Goal: Information Seeking & Learning: Learn about a topic

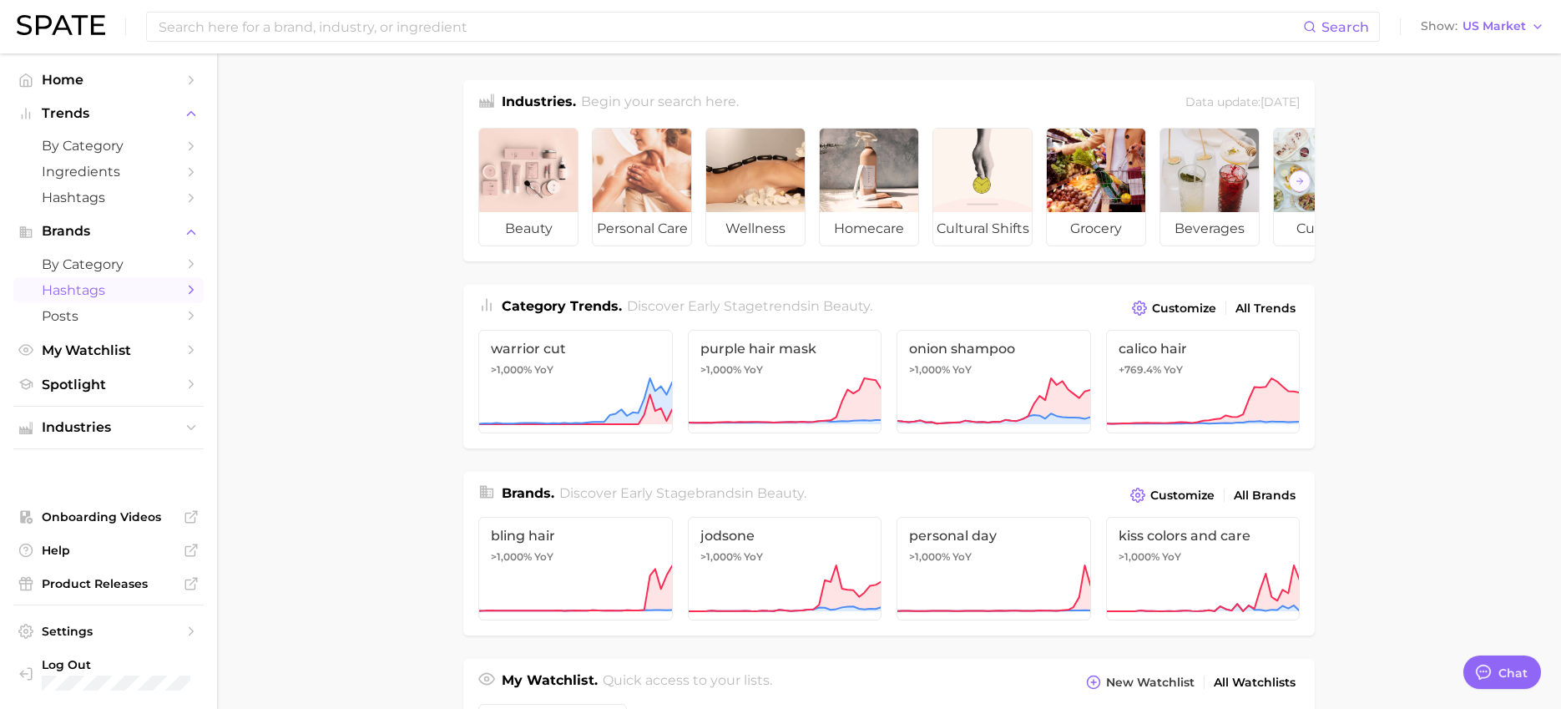
click at [78, 290] on span "Hashtags" at bounding box center [109, 290] width 134 height 16
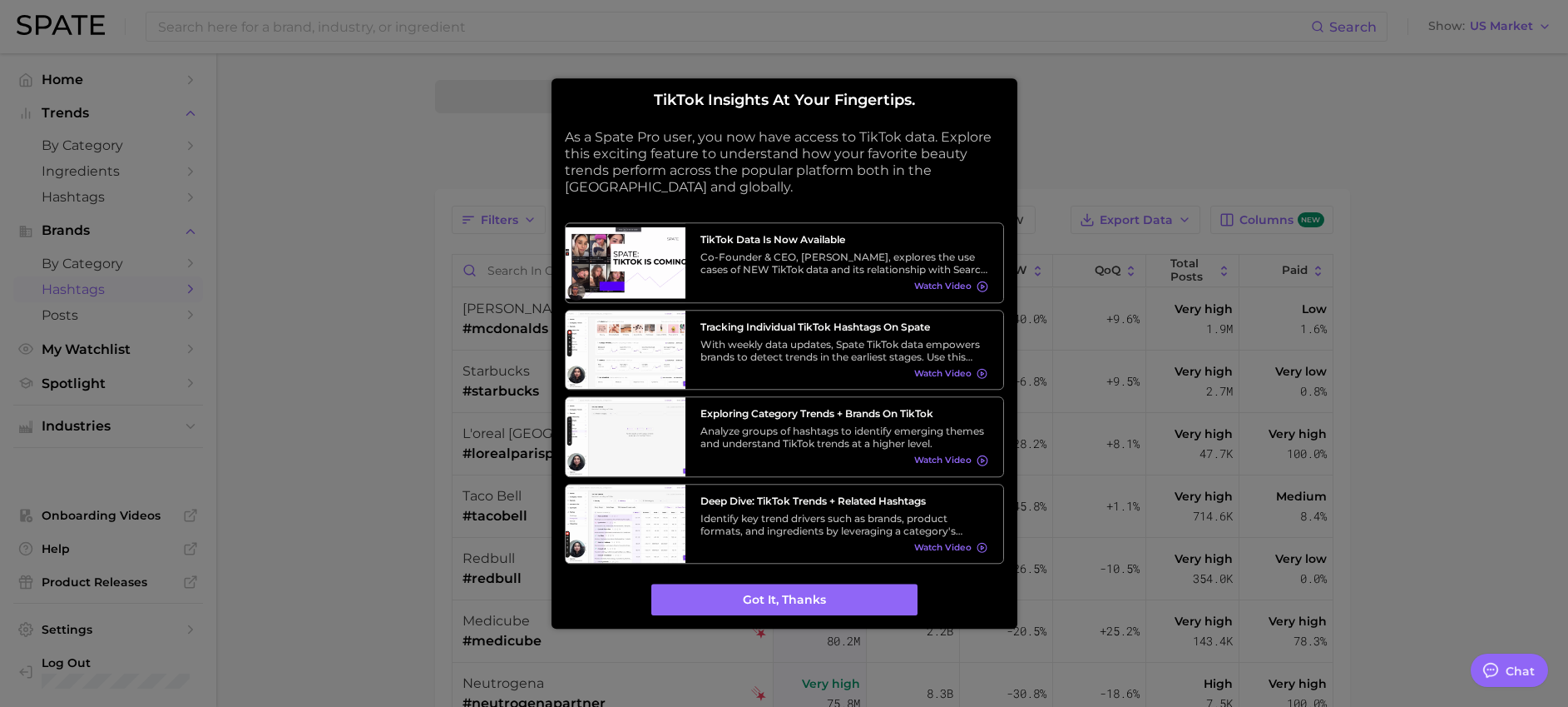
type textarea "x"
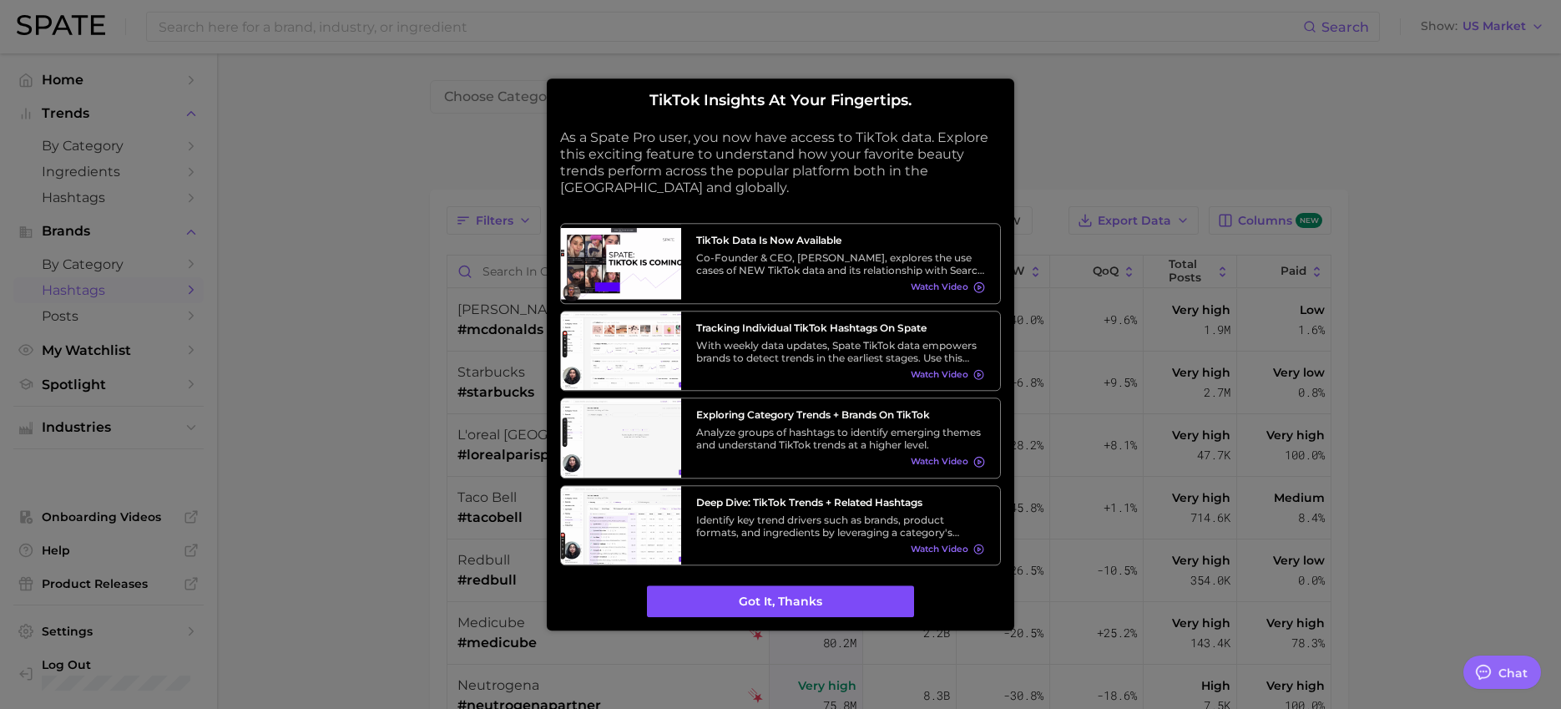
click at [801, 611] on button "Got it, thanks" at bounding box center [780, 602] width 267 height 32
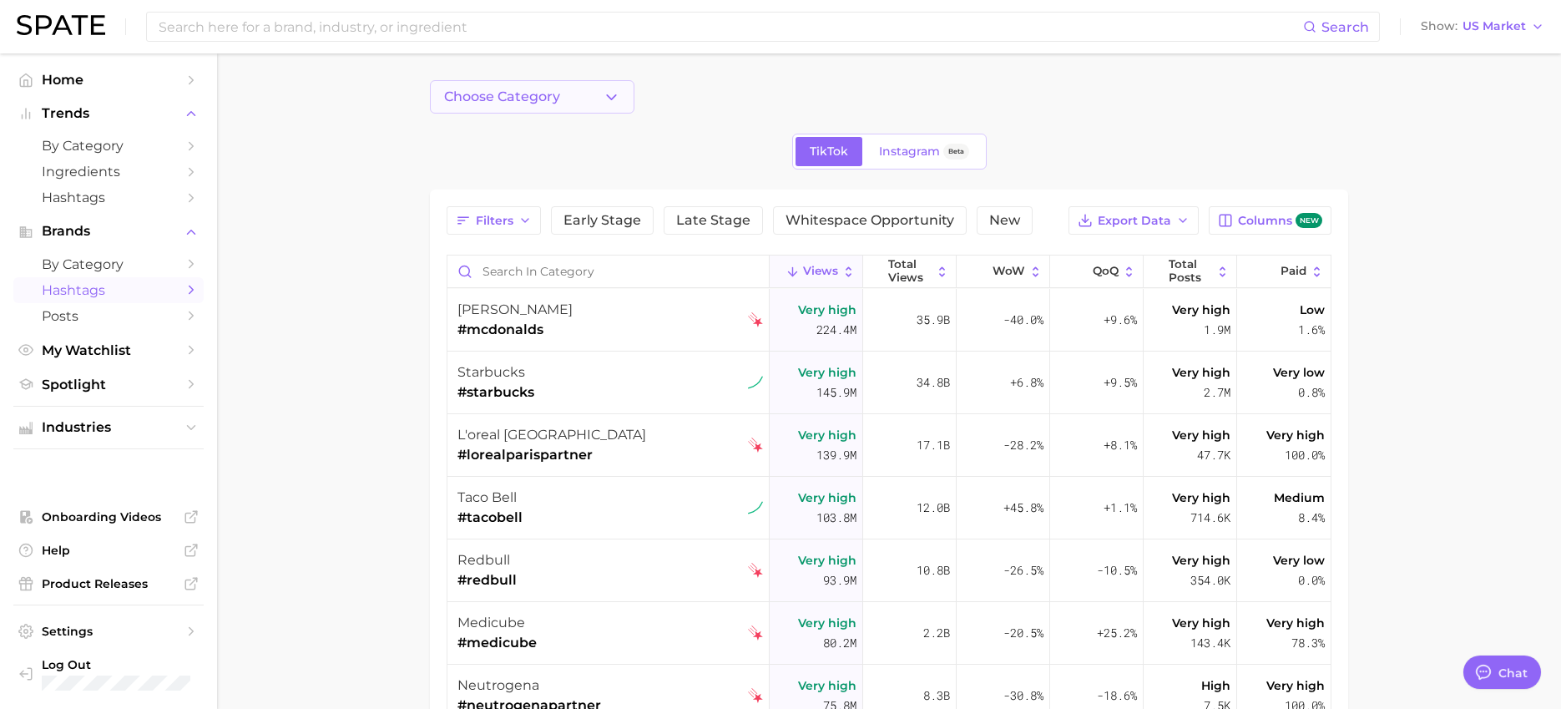
click at [598, 93] on button "Choose Category" at bounding box center [532, 96] width 204 height 33
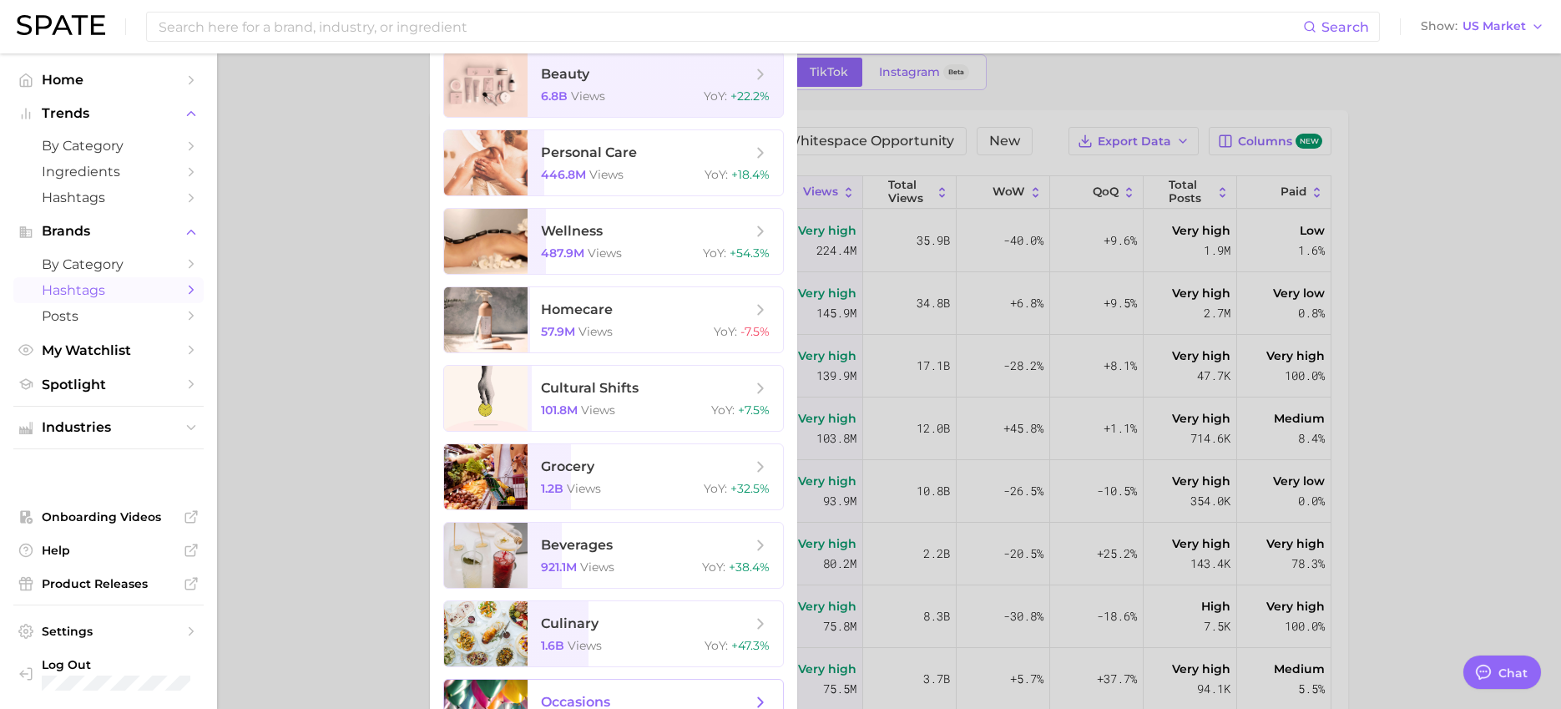
scroll to position [68, 0]
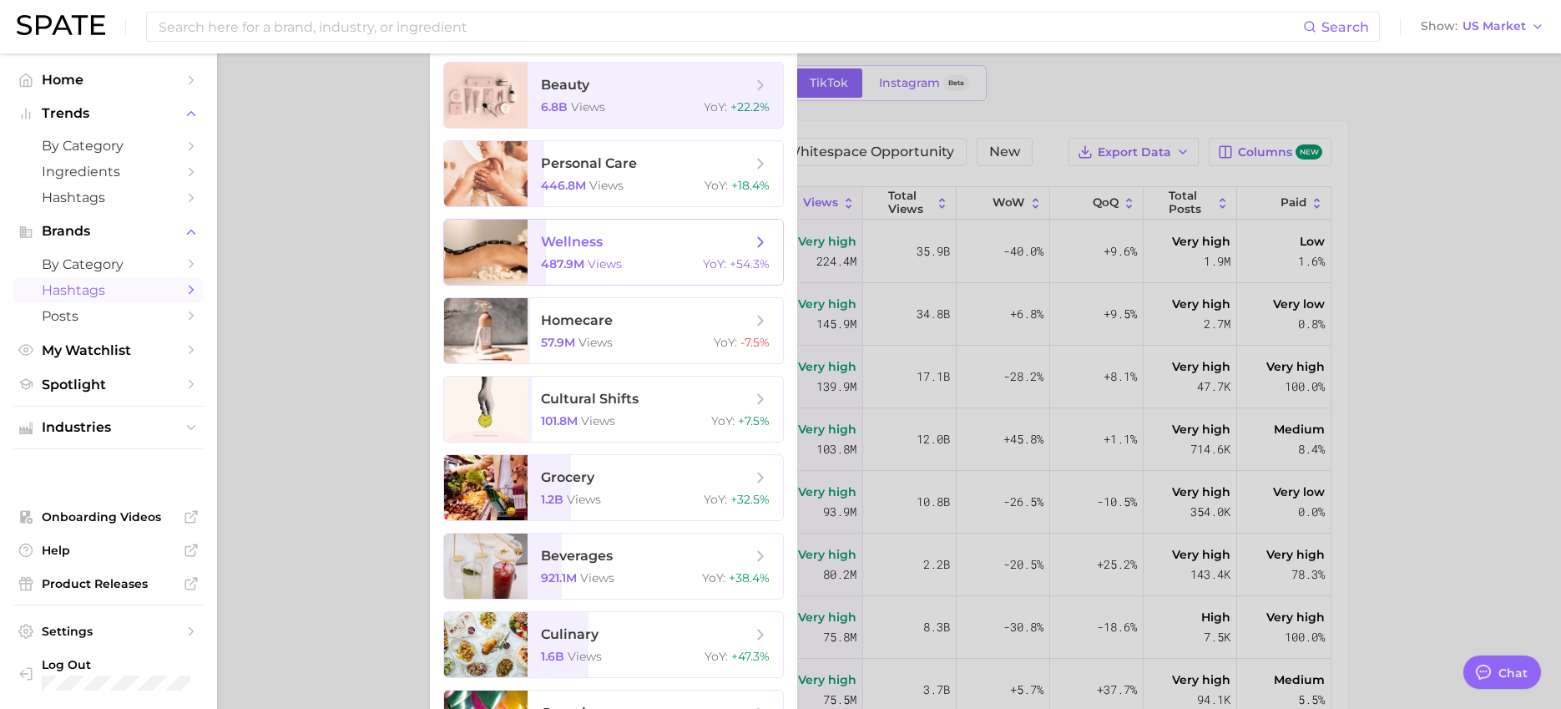
click at [689, 236] on span "wellness" at bounding box center [646, 242] width 210 height 18
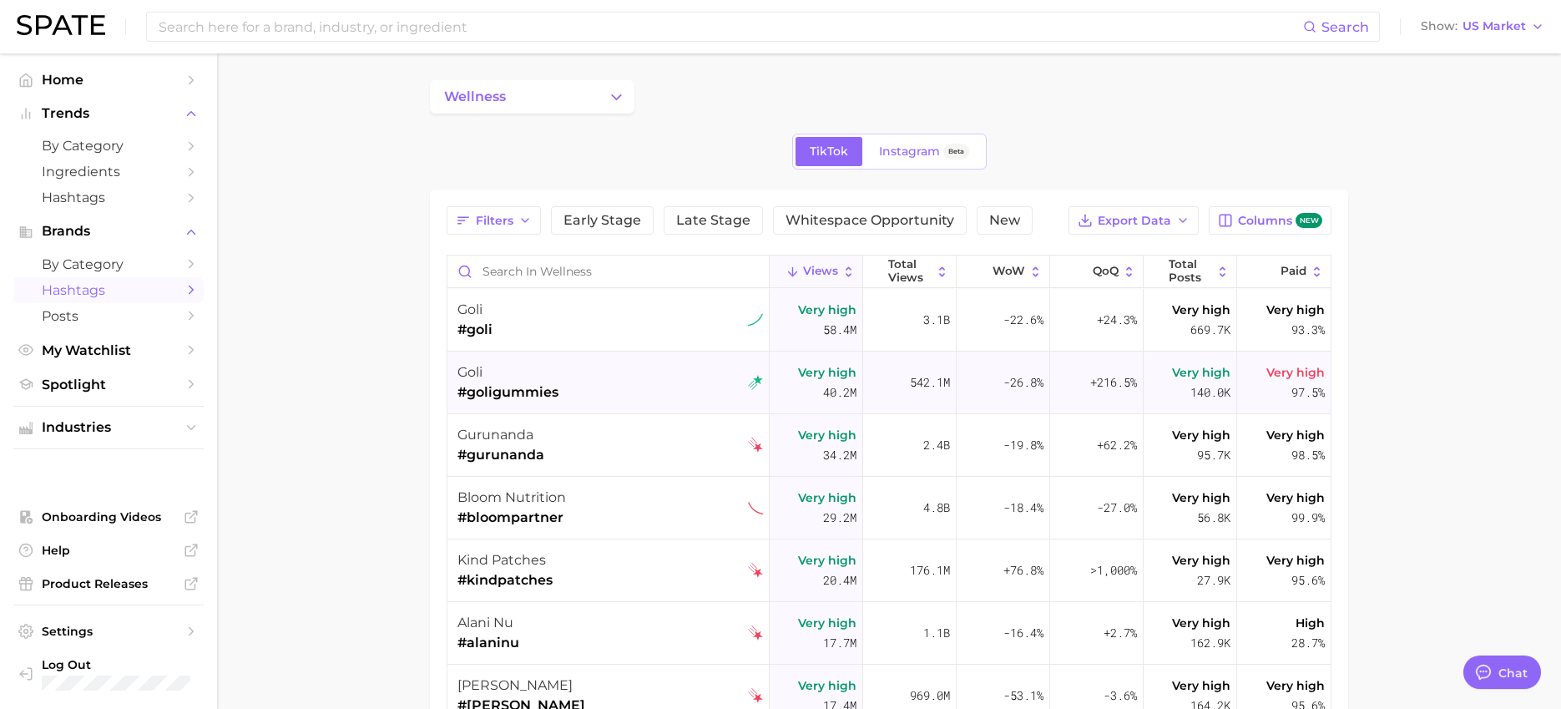
click at [492, 385] on span "#goligummies" at bounding box center [507, 392] width 101 height 20
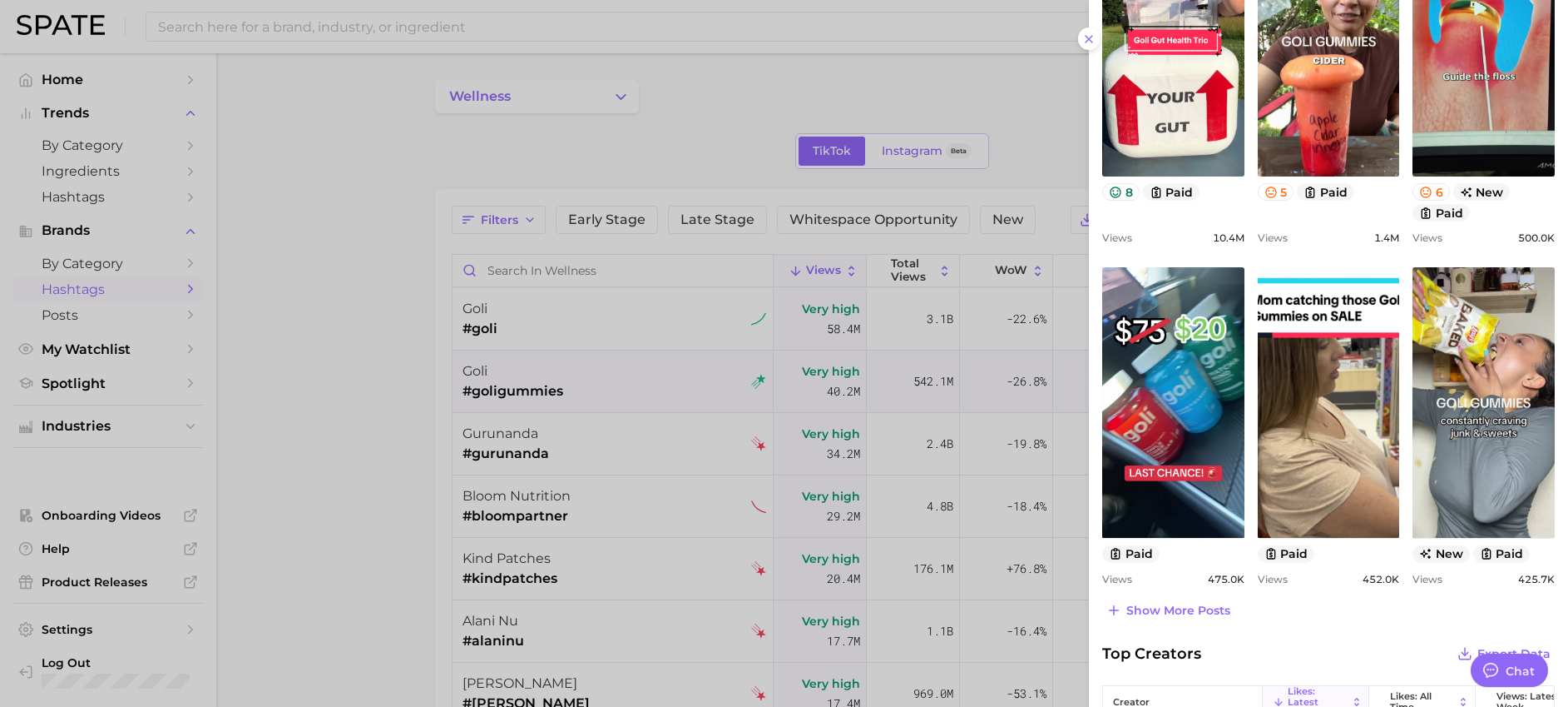
scroll to position [554, 0]
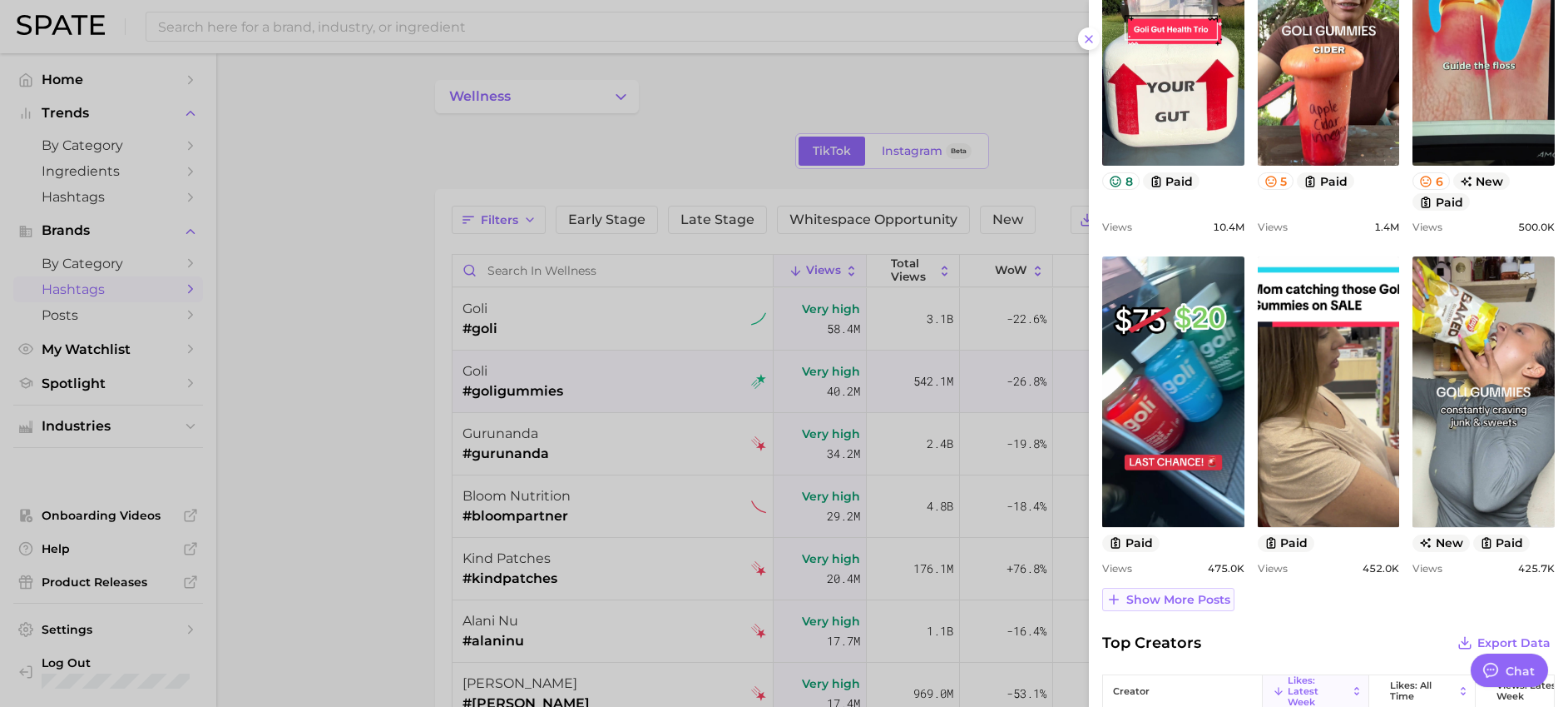
click at [1208, 592] on span "Show more posts" at bounding box center [1178, 599] width 104 height 14
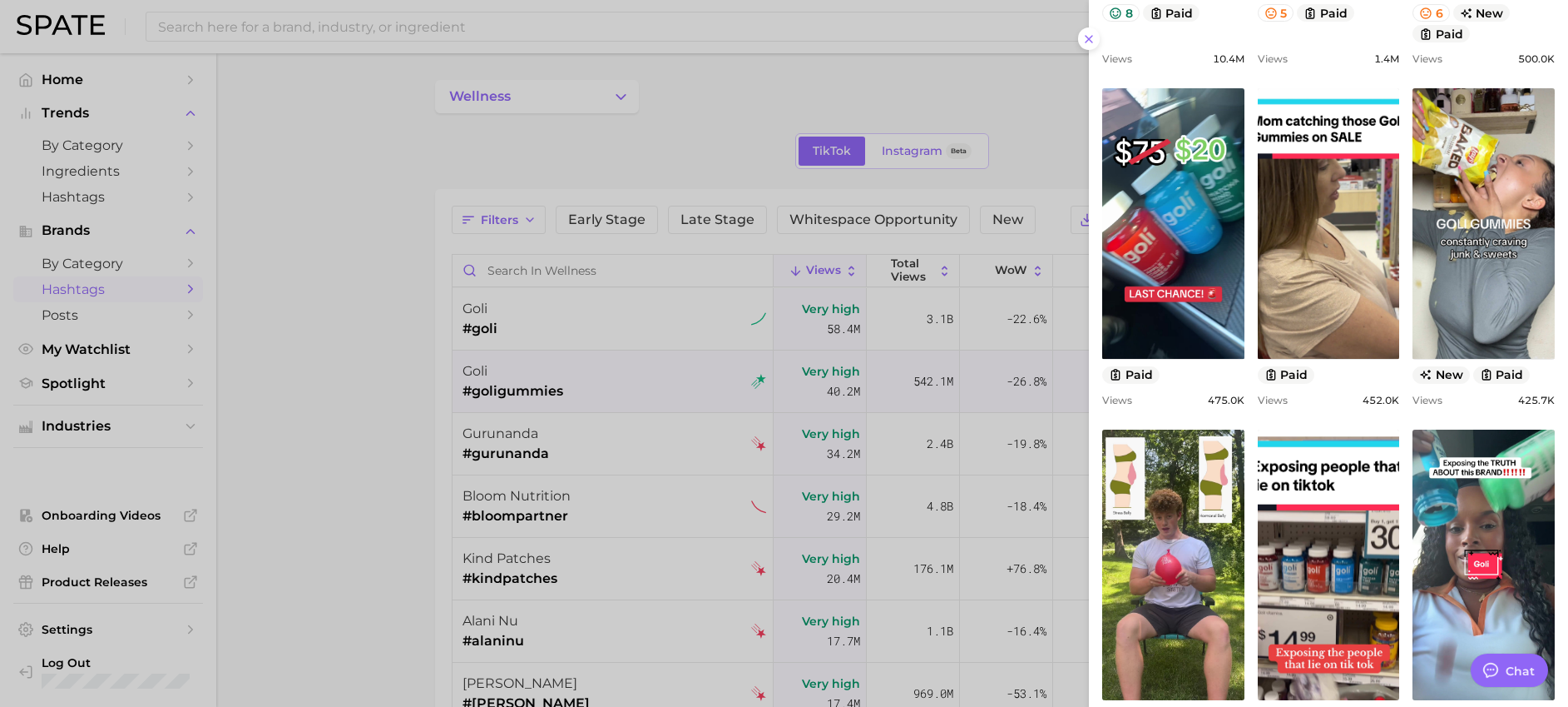
scroll to position [377, 0]
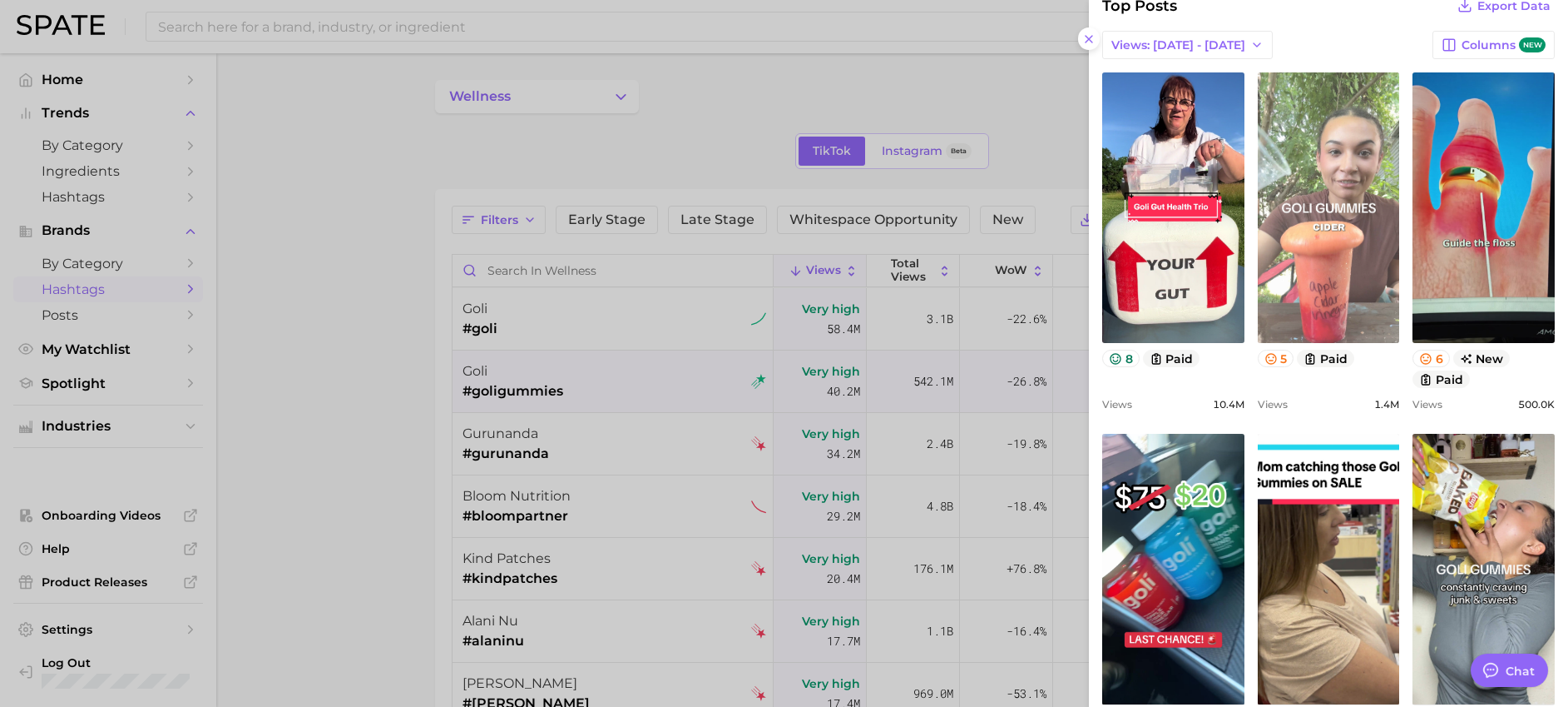
click at [1294, 224] on link "view post on TikTok" at bounding box center [1329, 207] width 143 height 270
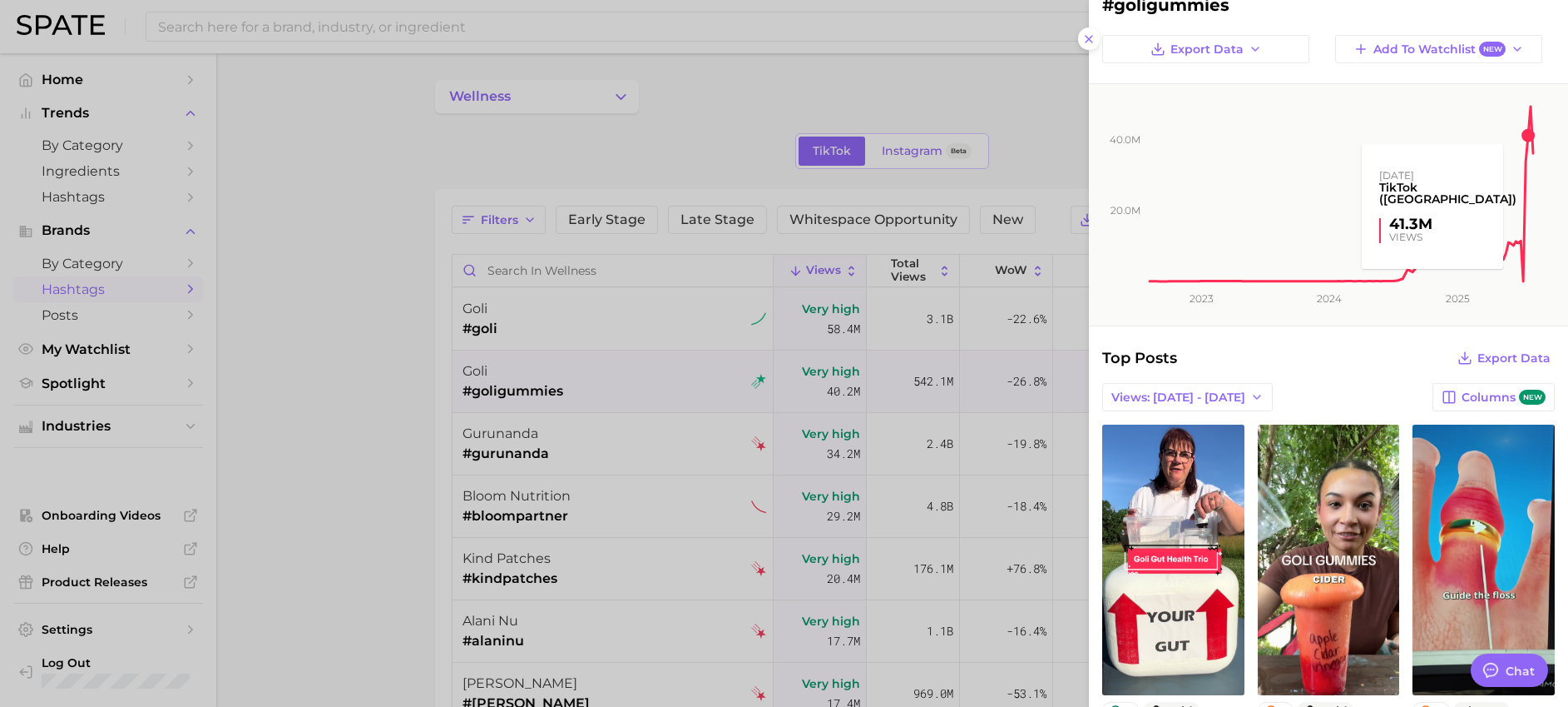
scroll to position [0, 0]
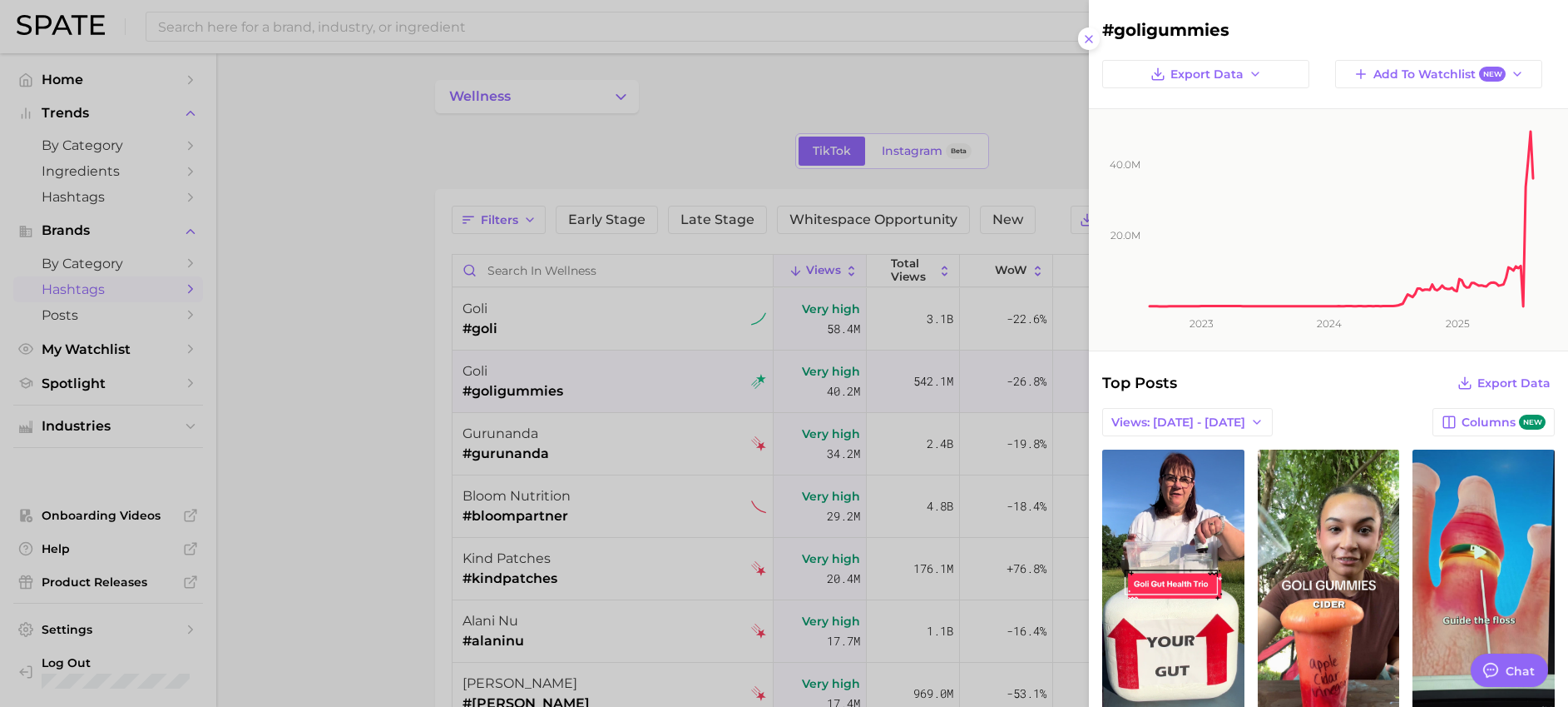
click at [978, 84] on div at bounding box center [784, 353] width 1568 height 707
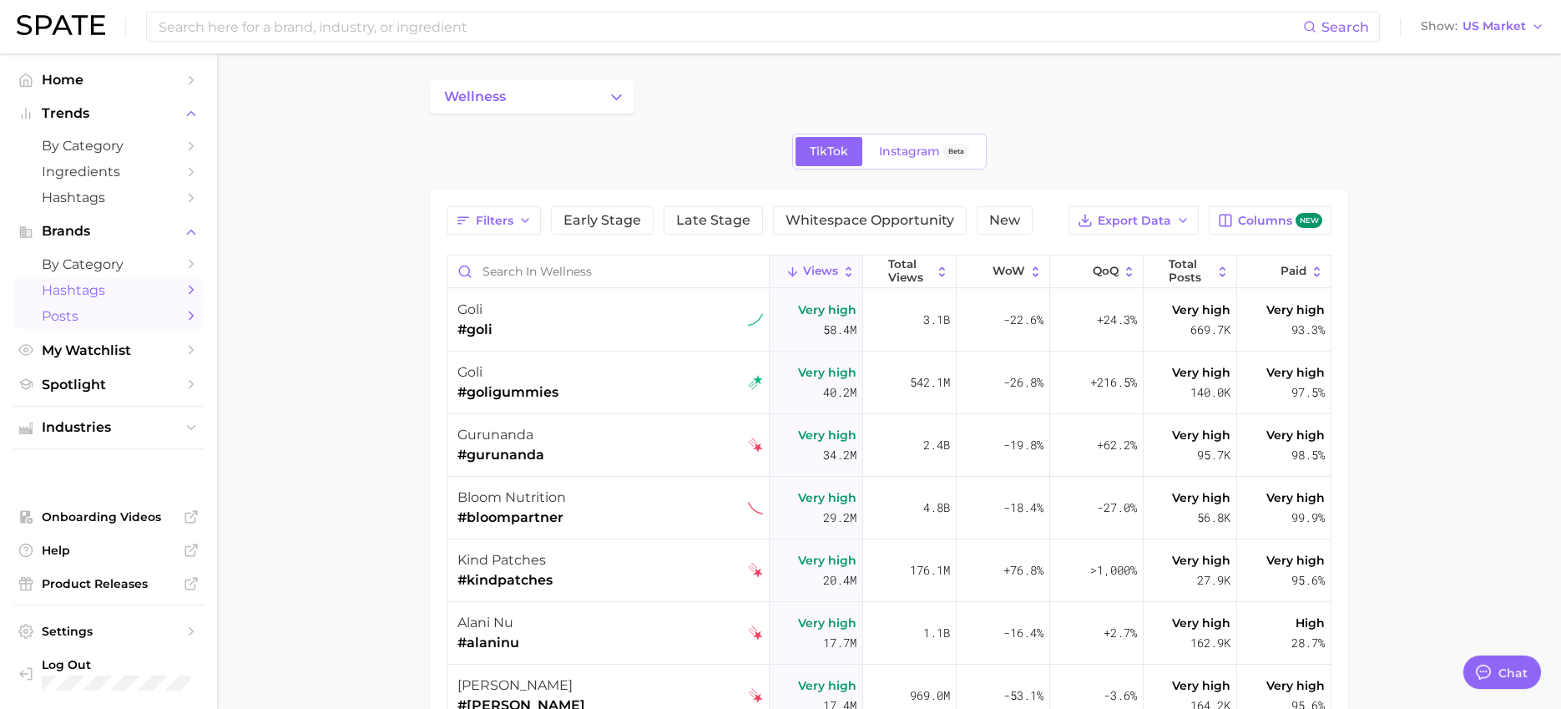
click at [102, 317] on span "Posts" at bounding box center [109, 316] width 134 height 16
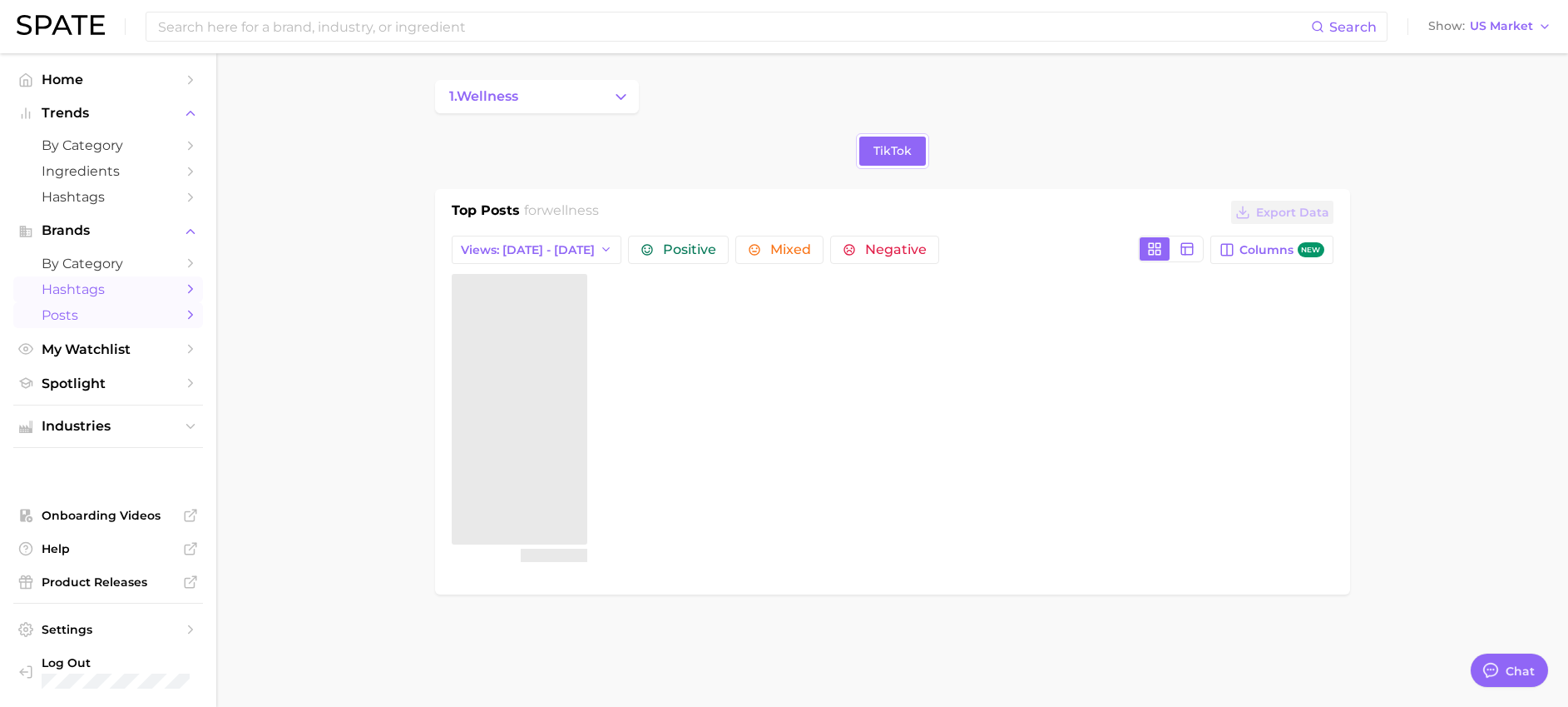
click at [124, 290] on span "Hashtags" at bounding box center [109, 289] width 134 height 16
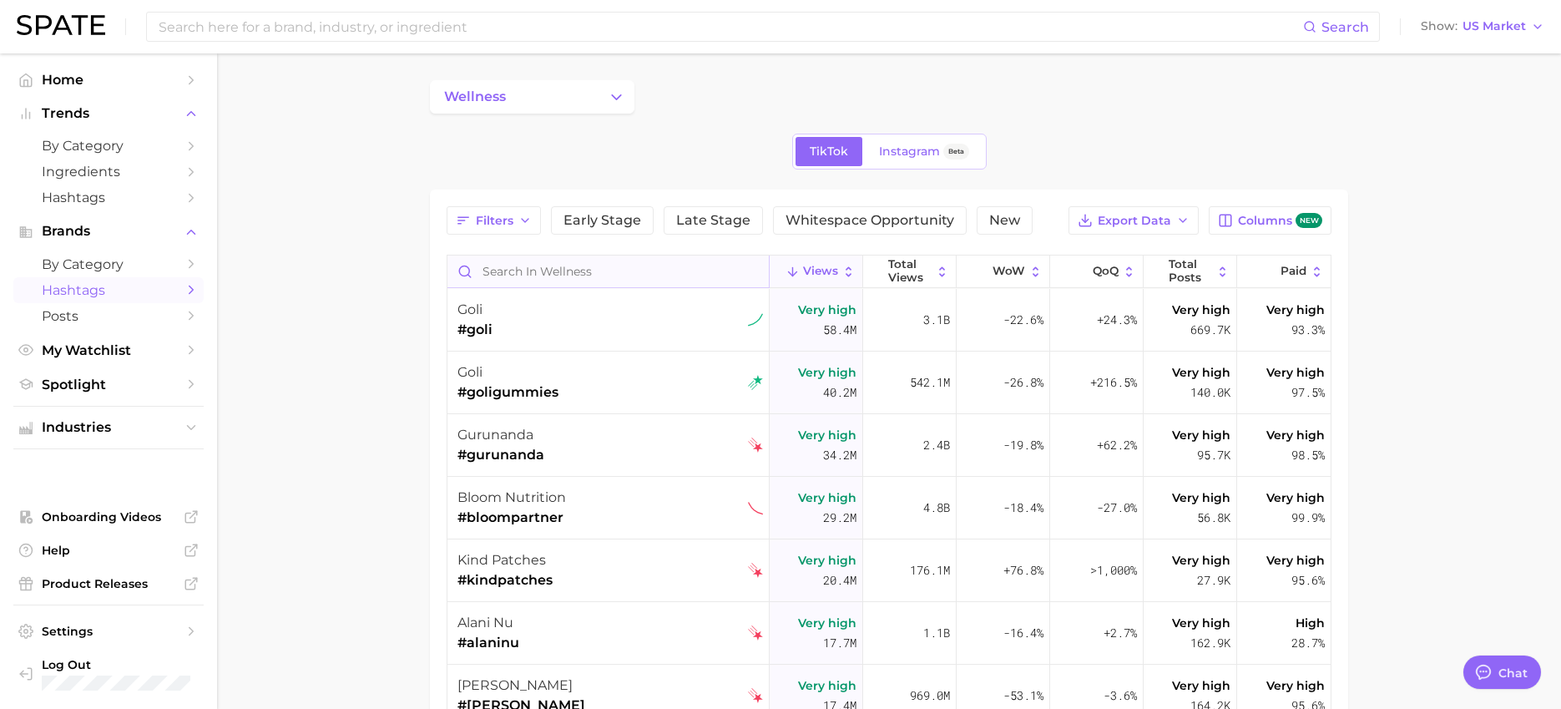
click at [579, 270] on input "Search in wellness" at bounding box center [607, 271] width 321 height 32
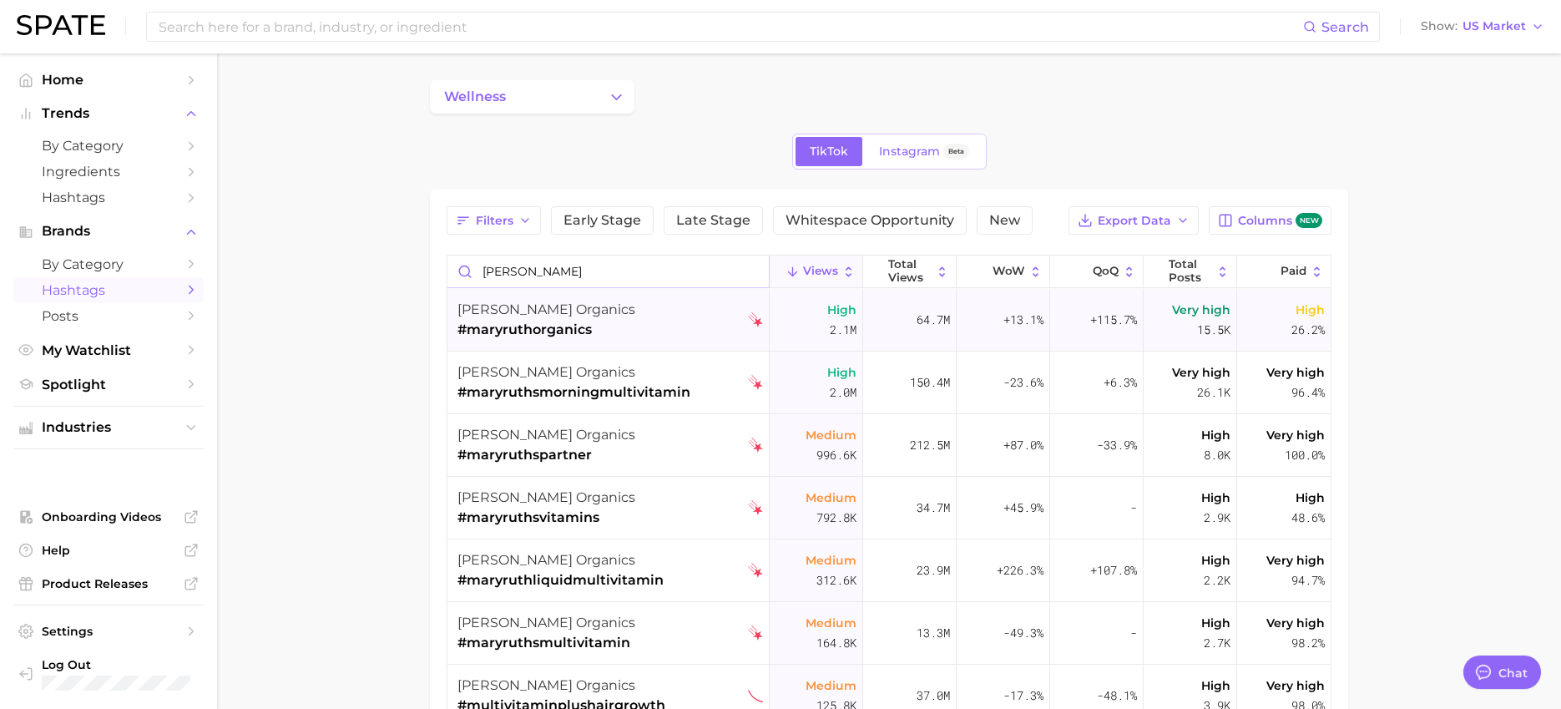
type input "Mary"
click at [652, 325] on div "mary ruth organics #maryruthorganics" at bounding box center [609, 320] width 305 height 63
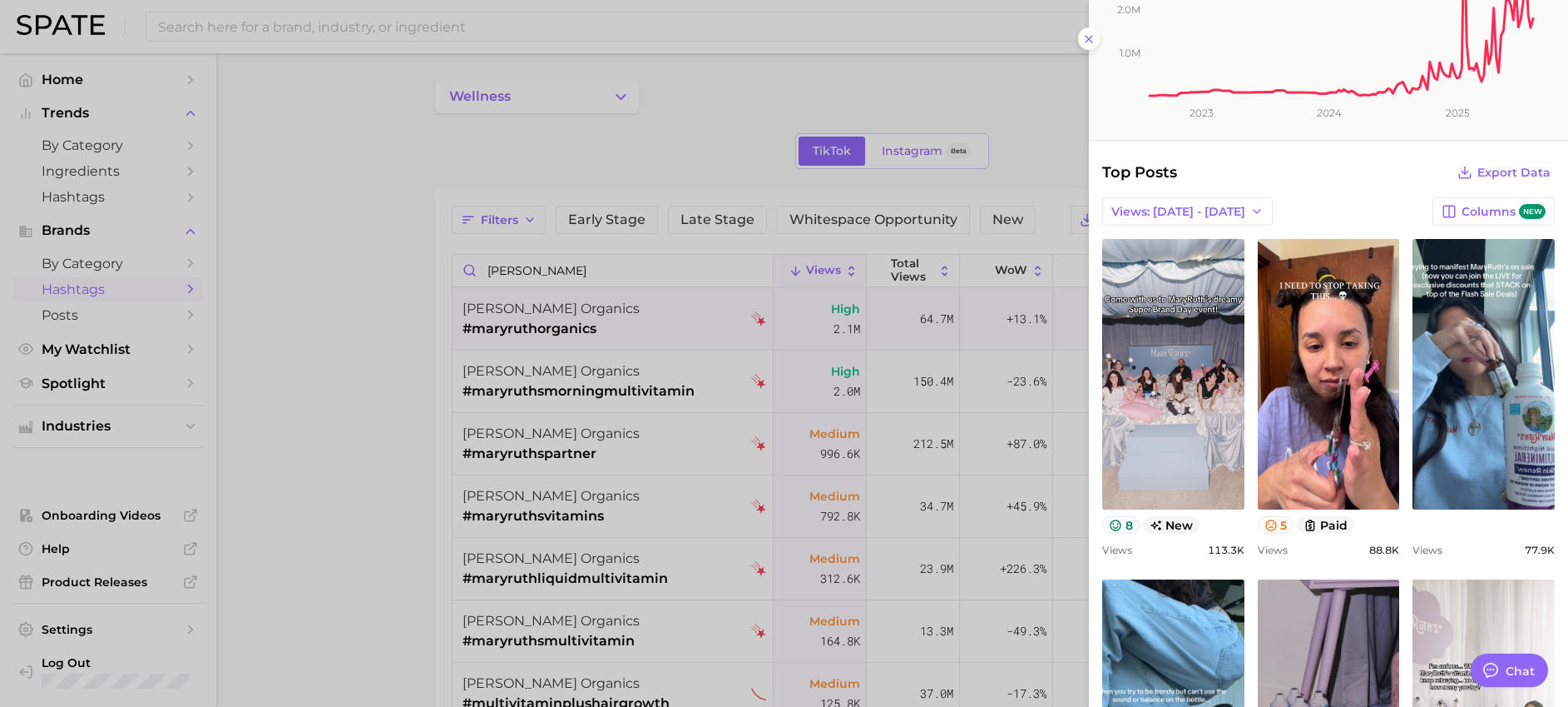
scroll to position [220, 0]
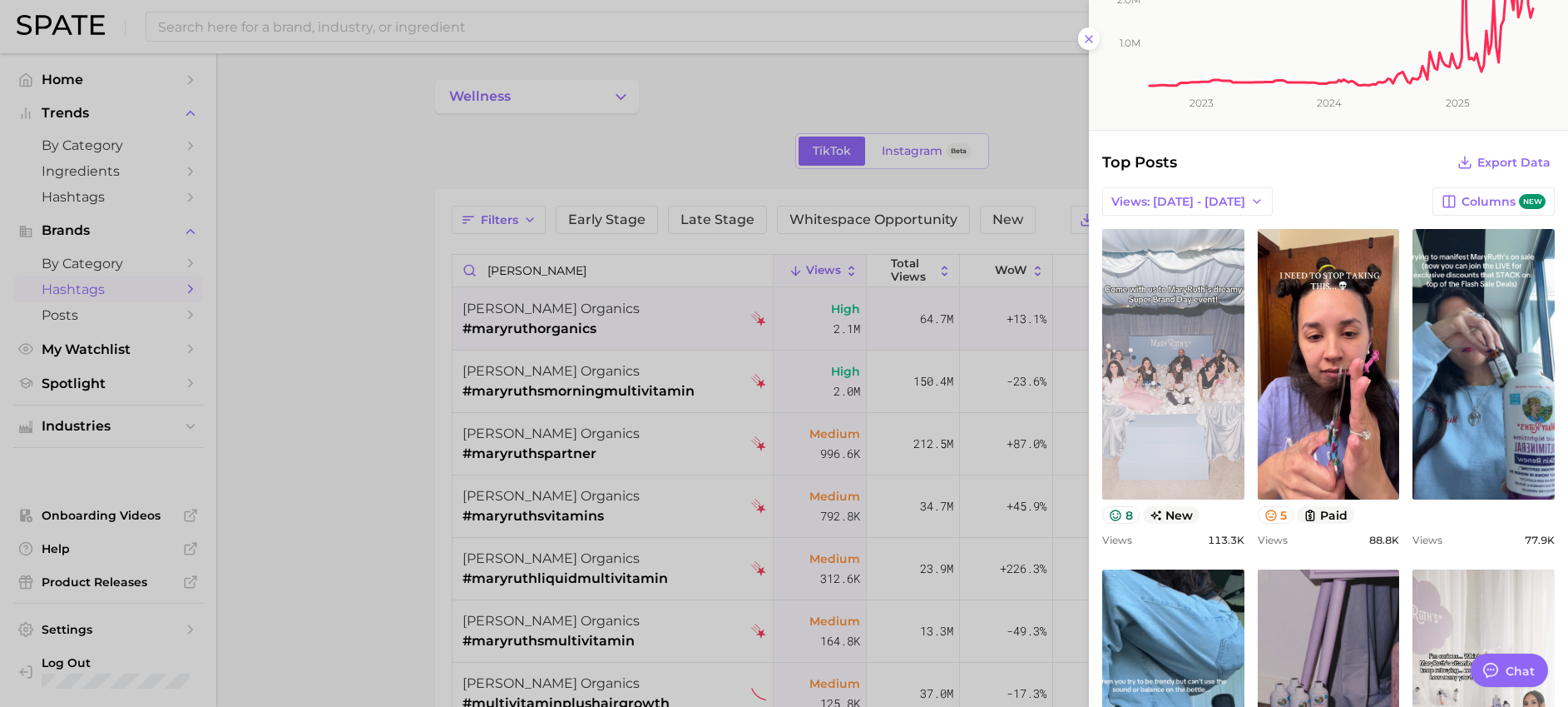
click at [1178, 397] on link "view post on TikTok" at bounding box center [1173, 364] width 143 height 270
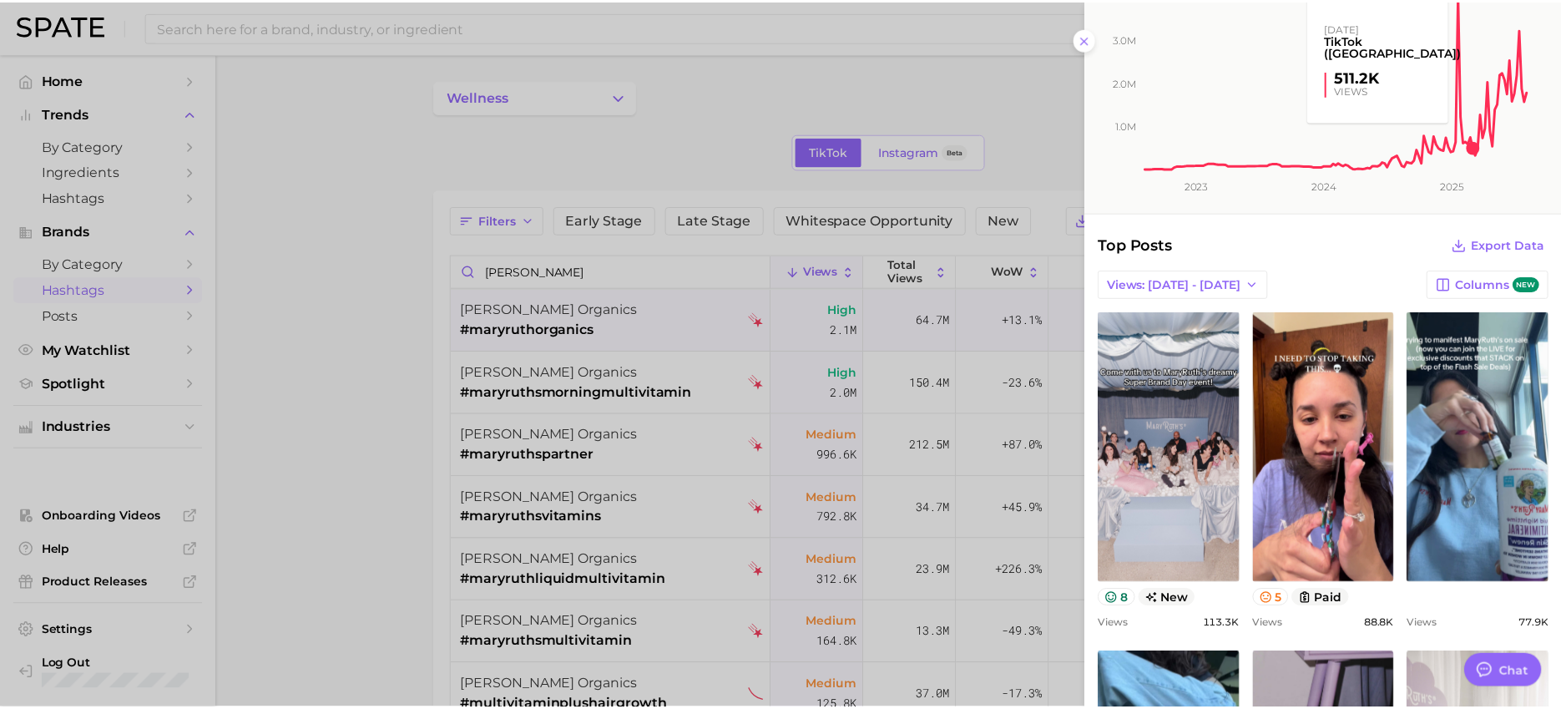
scroll to position [0, 0]
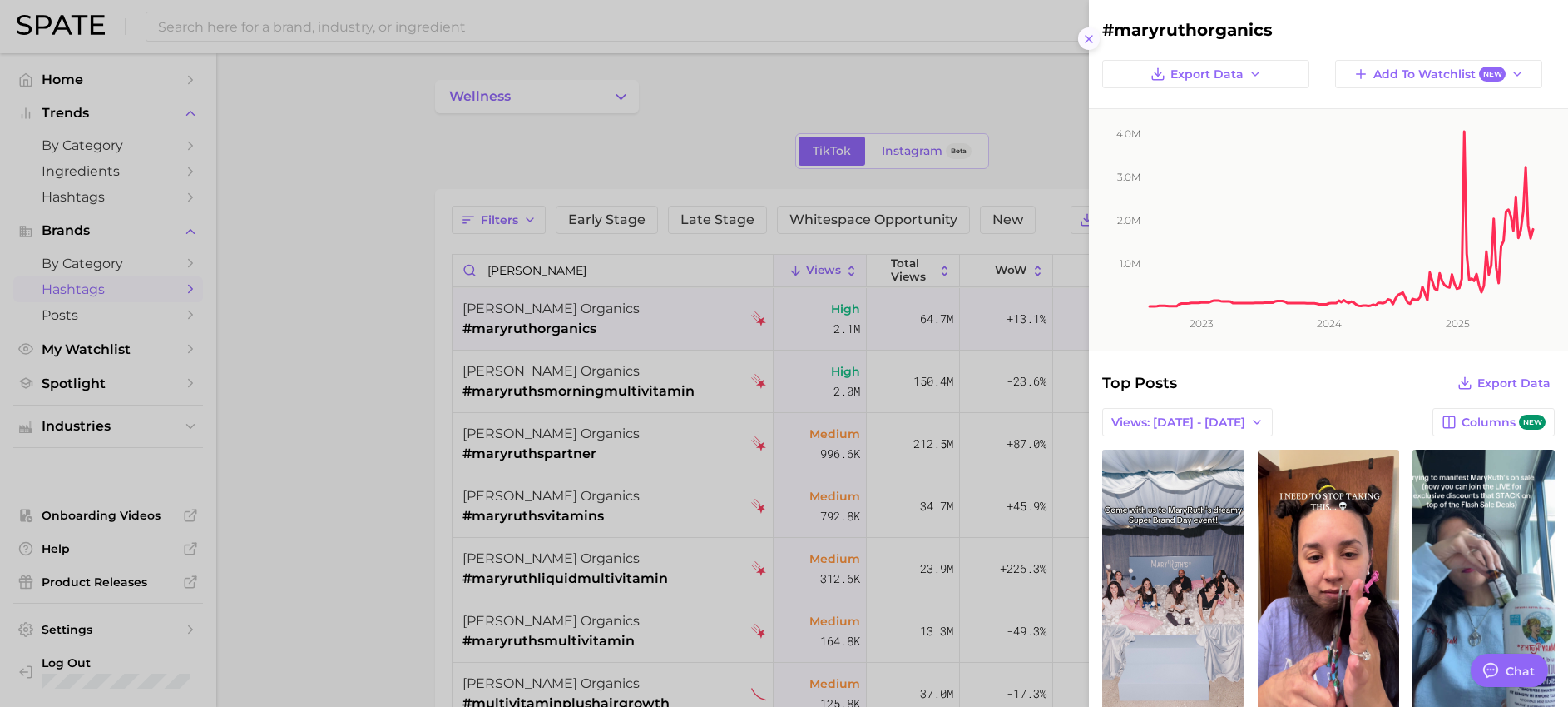
click at [1091, 35] on icon at bounding box center [1089, 39] width 13 height 13
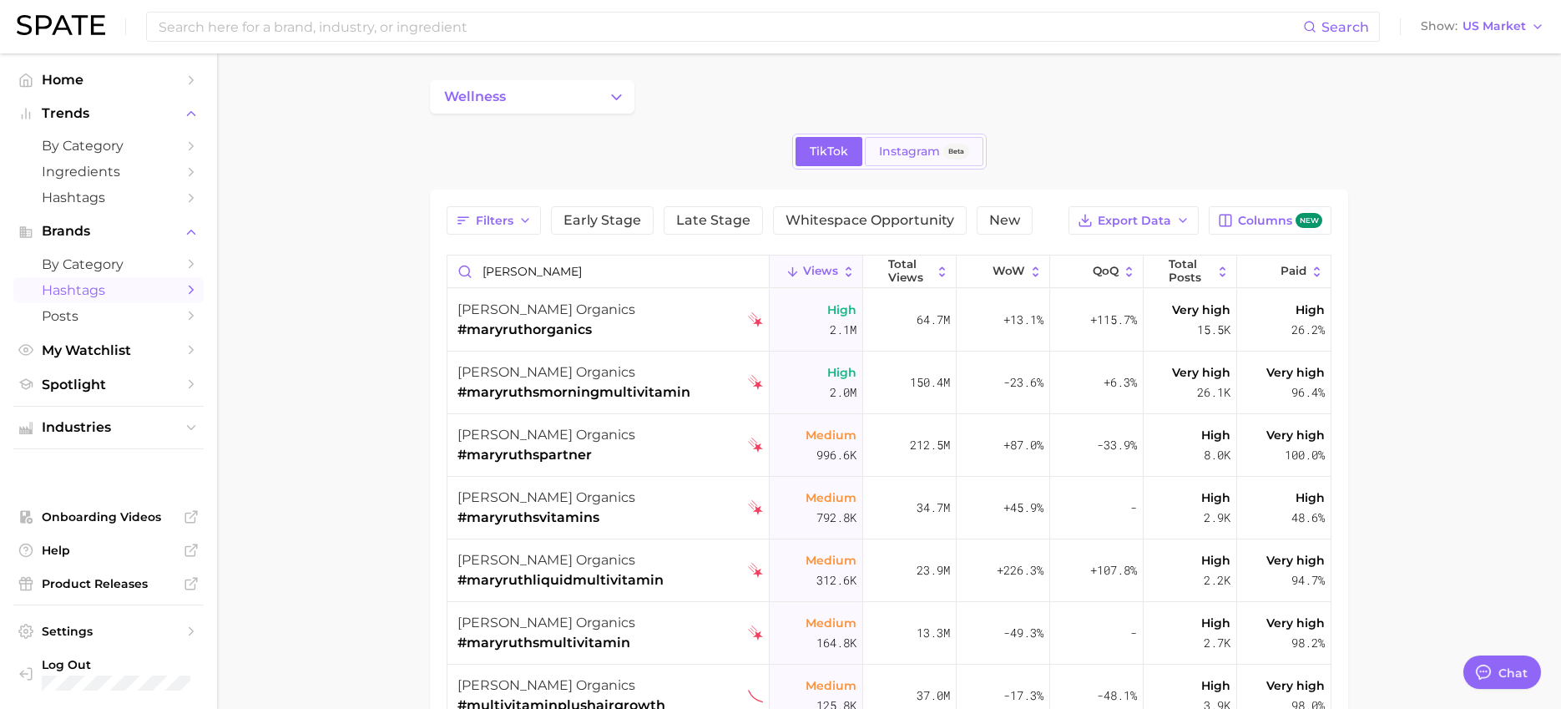
click at [907, 147] on span "Instagram" at bounding box center [909, 151] width 61 height 14
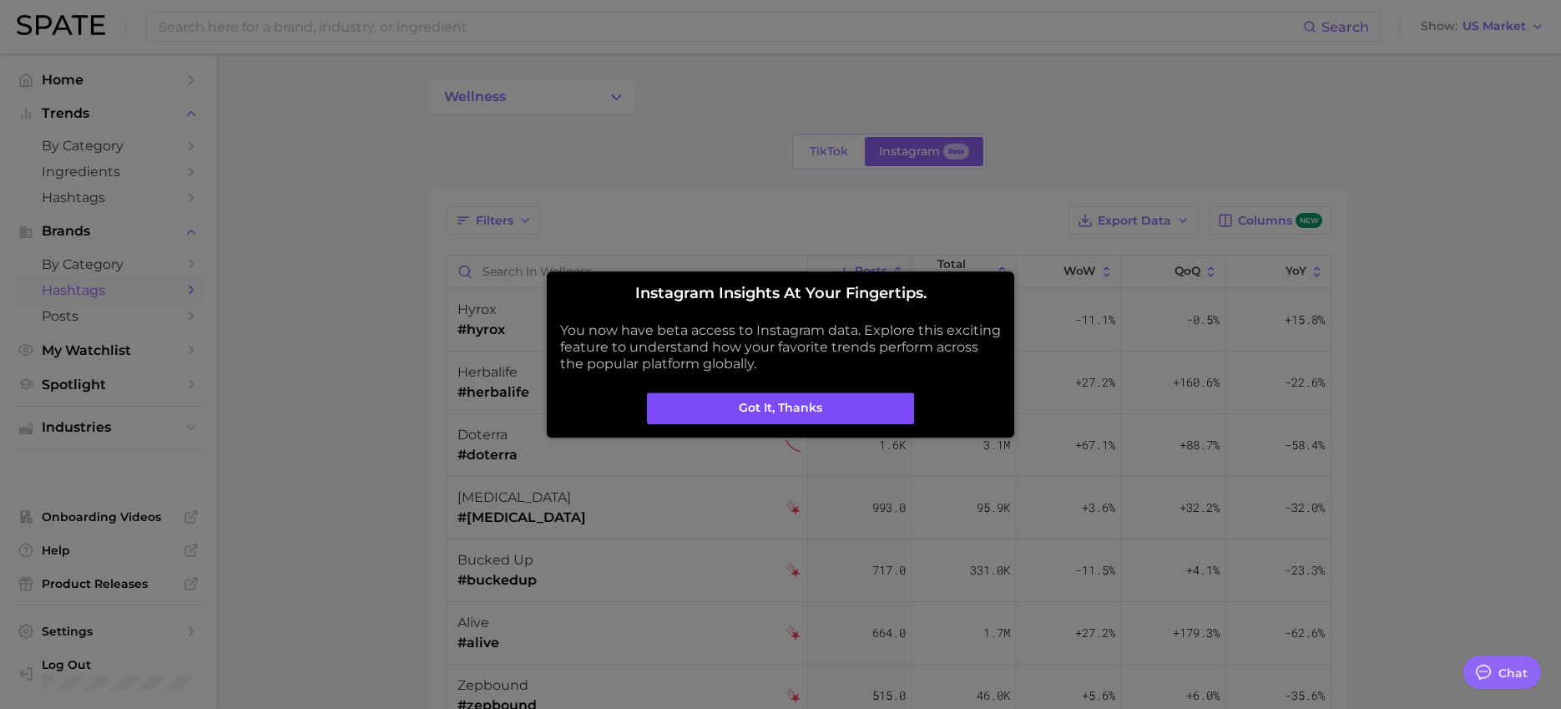
click at [780, 411] on button "Got it, thanks" at bounding box center [780, 408] width 267 height 32
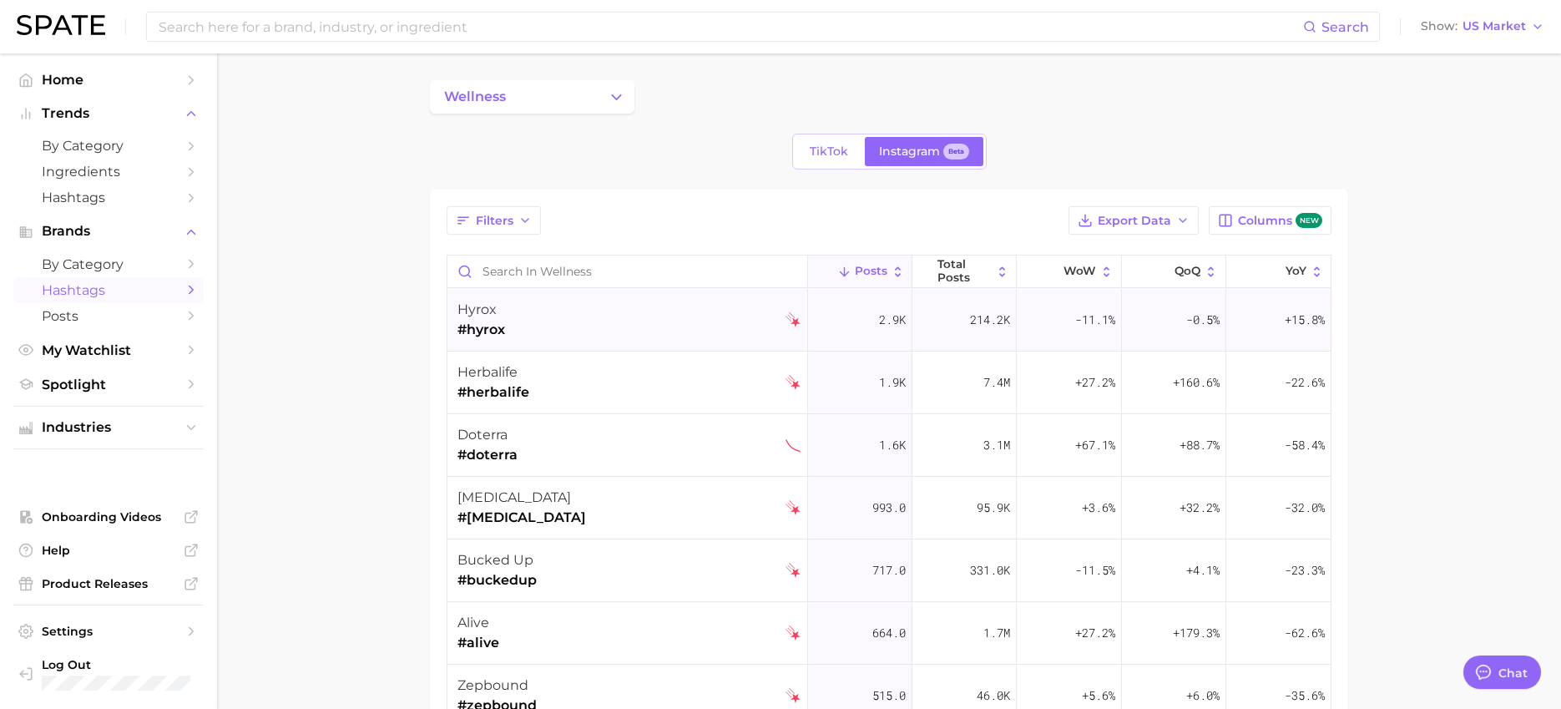
click at [520, 315] on div "hyrox #hyrox" at bounding box center [628, 320] width 343 height 63
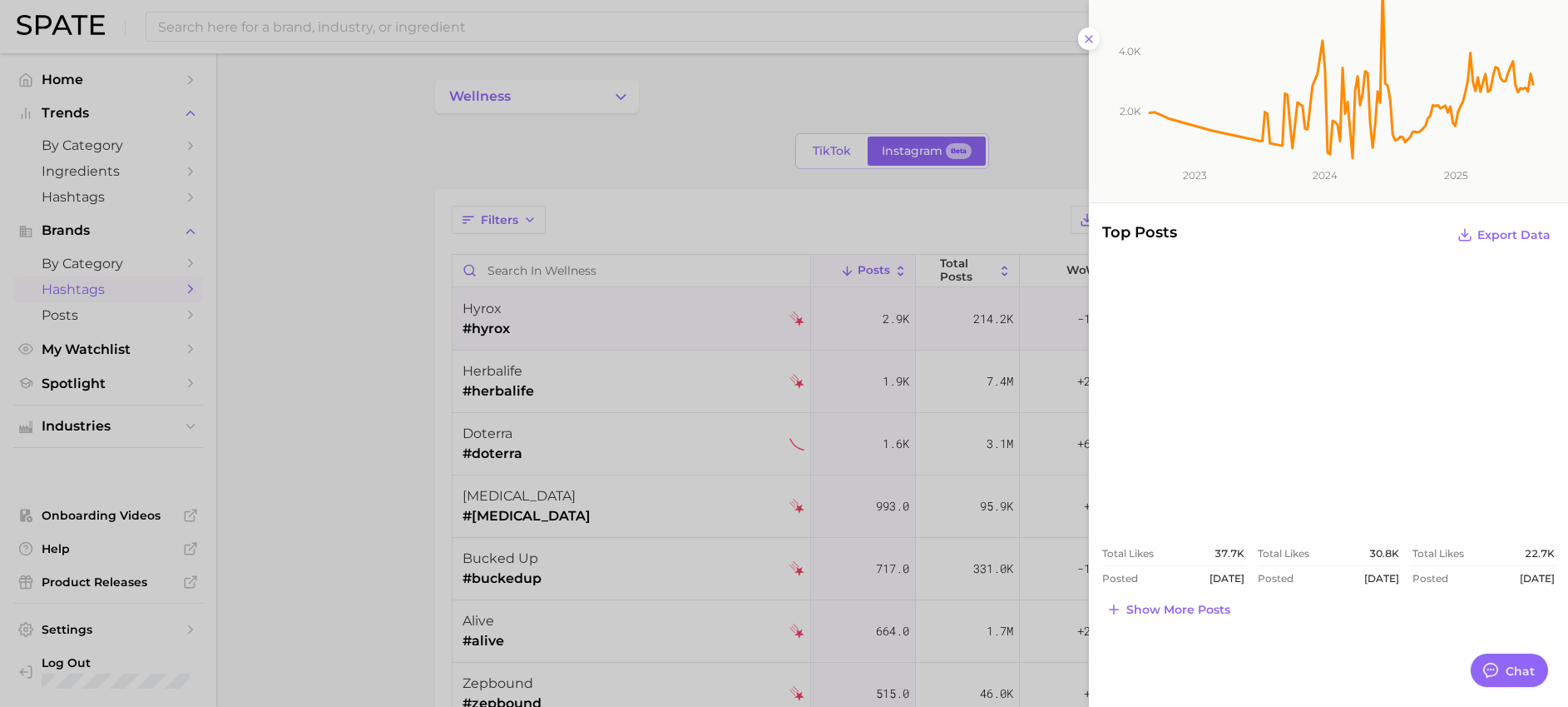
scroll to position [177, 0]
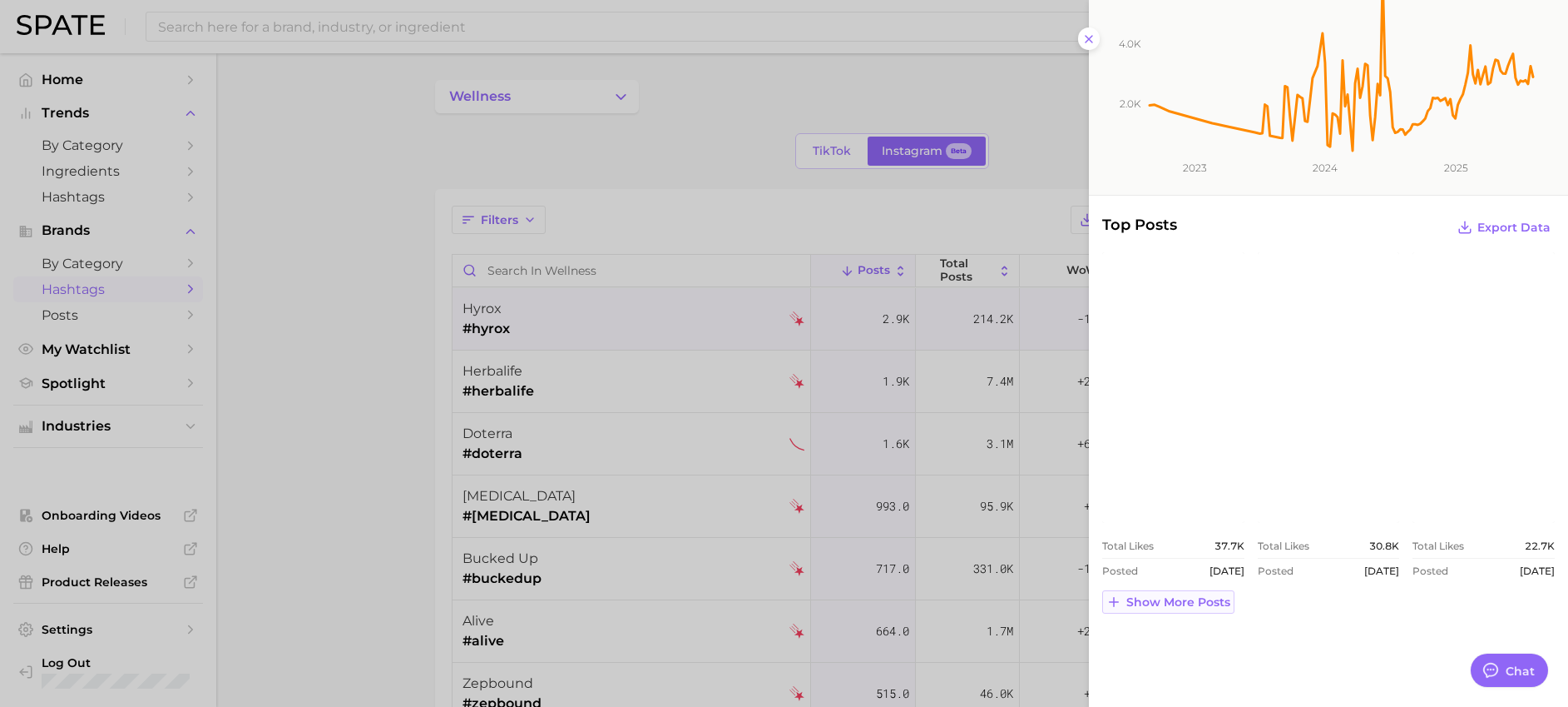
click at [1169, 609] on button "Show more posts" at bounding box center [1168, 601] width 133 height 23
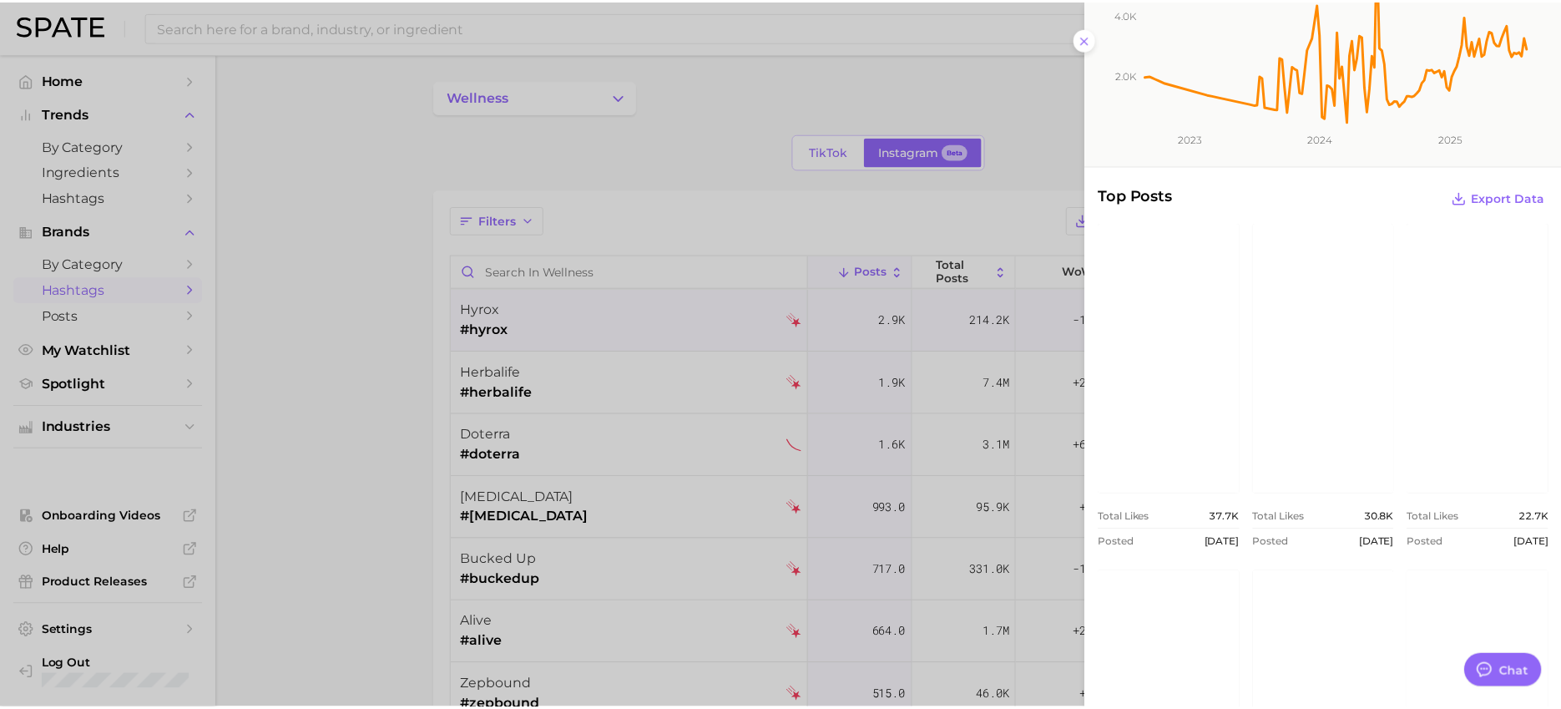
scroll to position [0, 0]
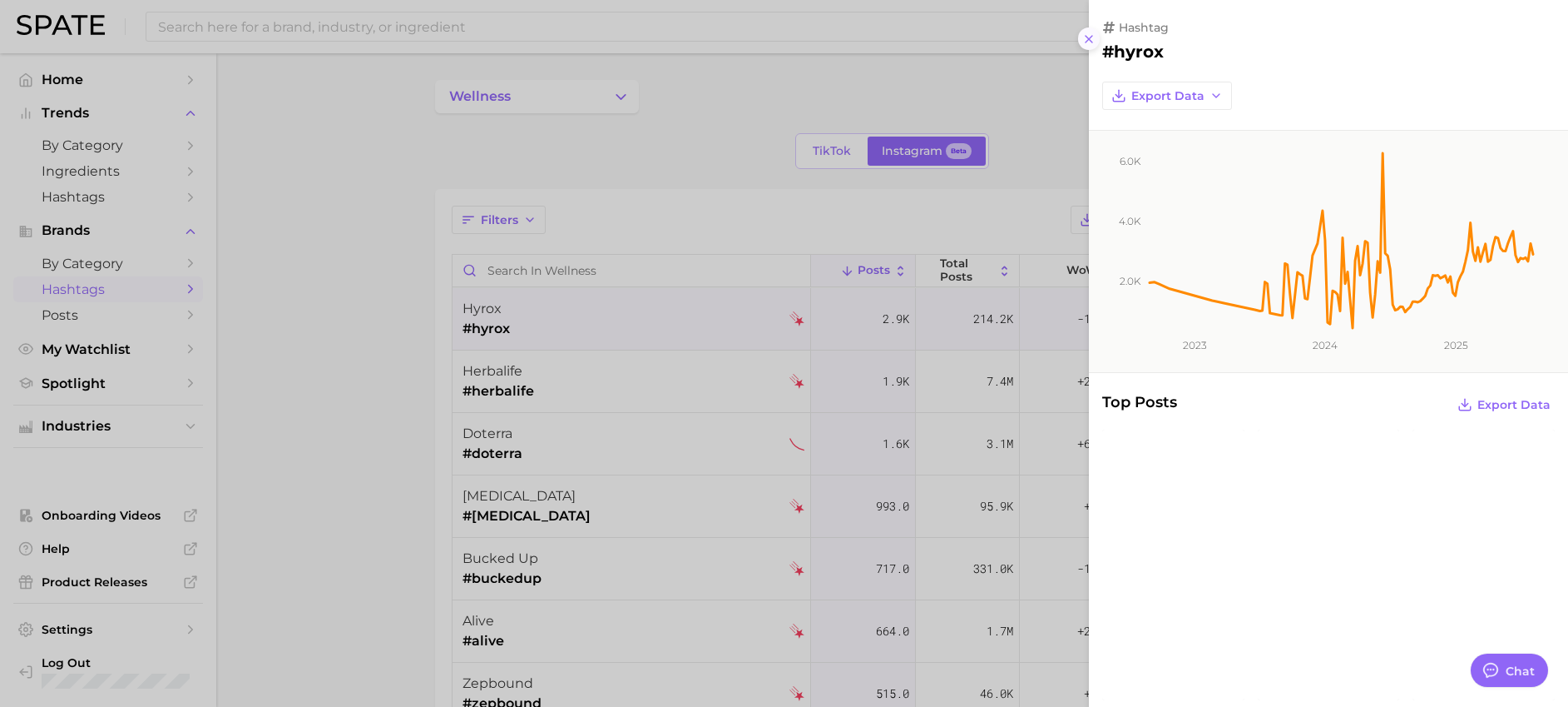
click at [1095, 38] on icon at bounding box center [1089, 39] width 13 height 13
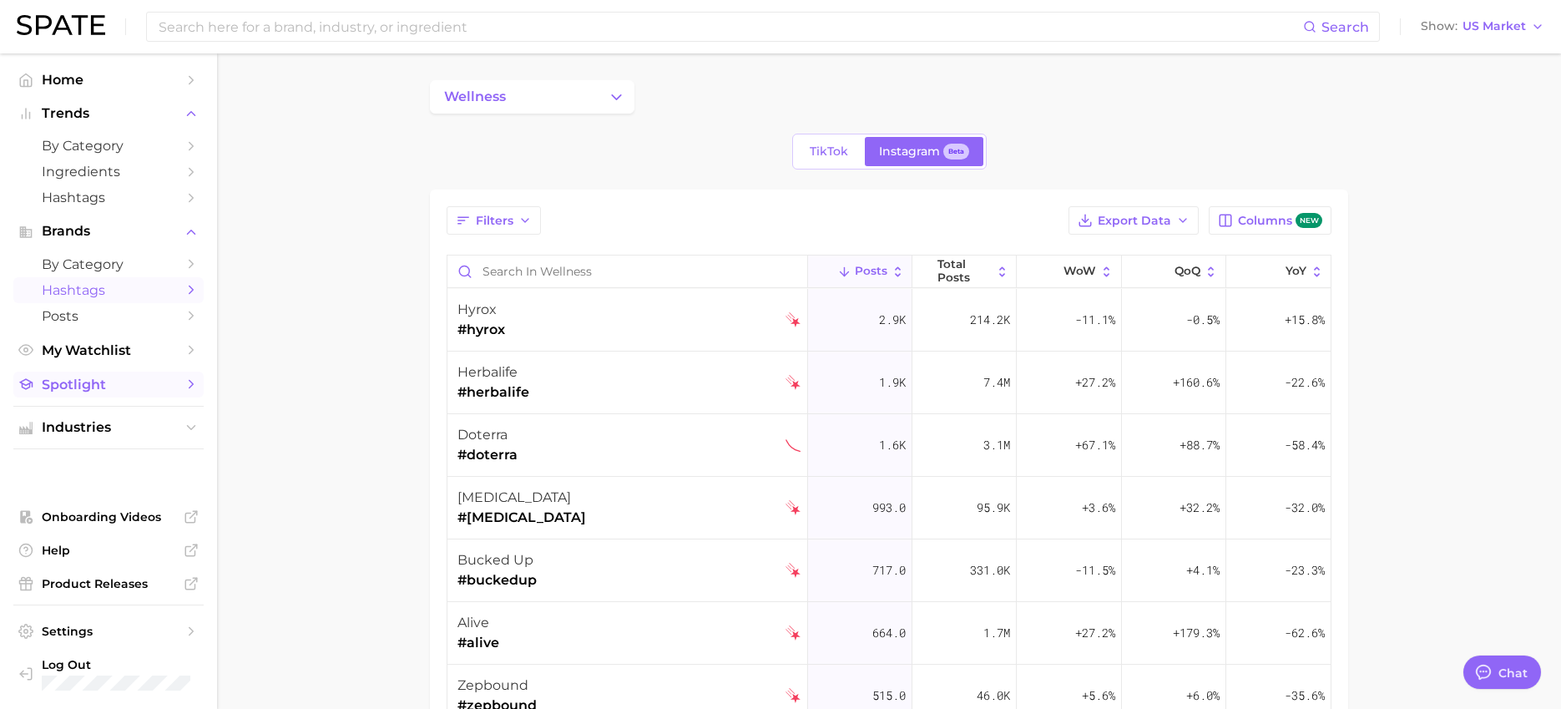
click at [76, 382] on span "Spotlight" at bounding box center [109, 384] width 134 height 16
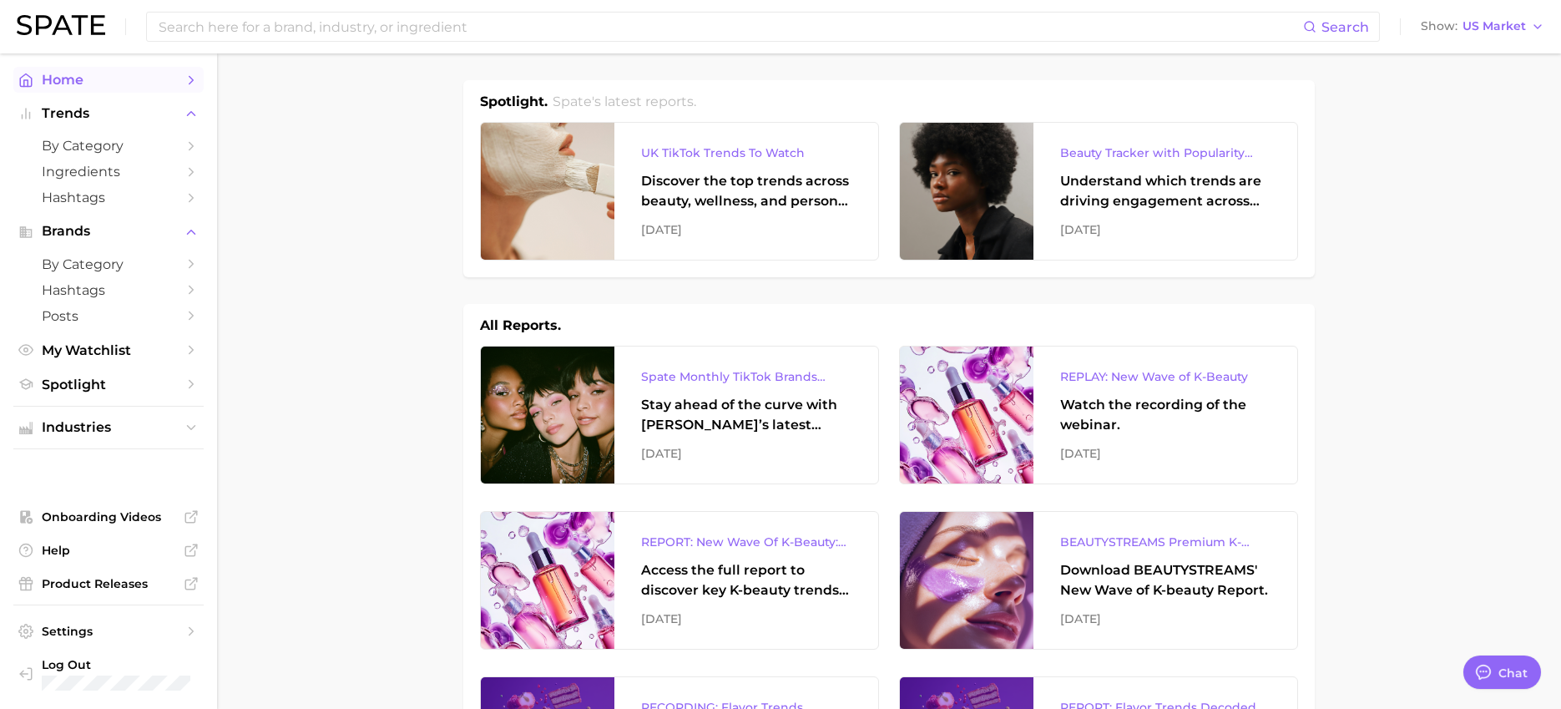
click at [63, 74] on span "Home" at bounding box center [109, 80] width 134 height 16
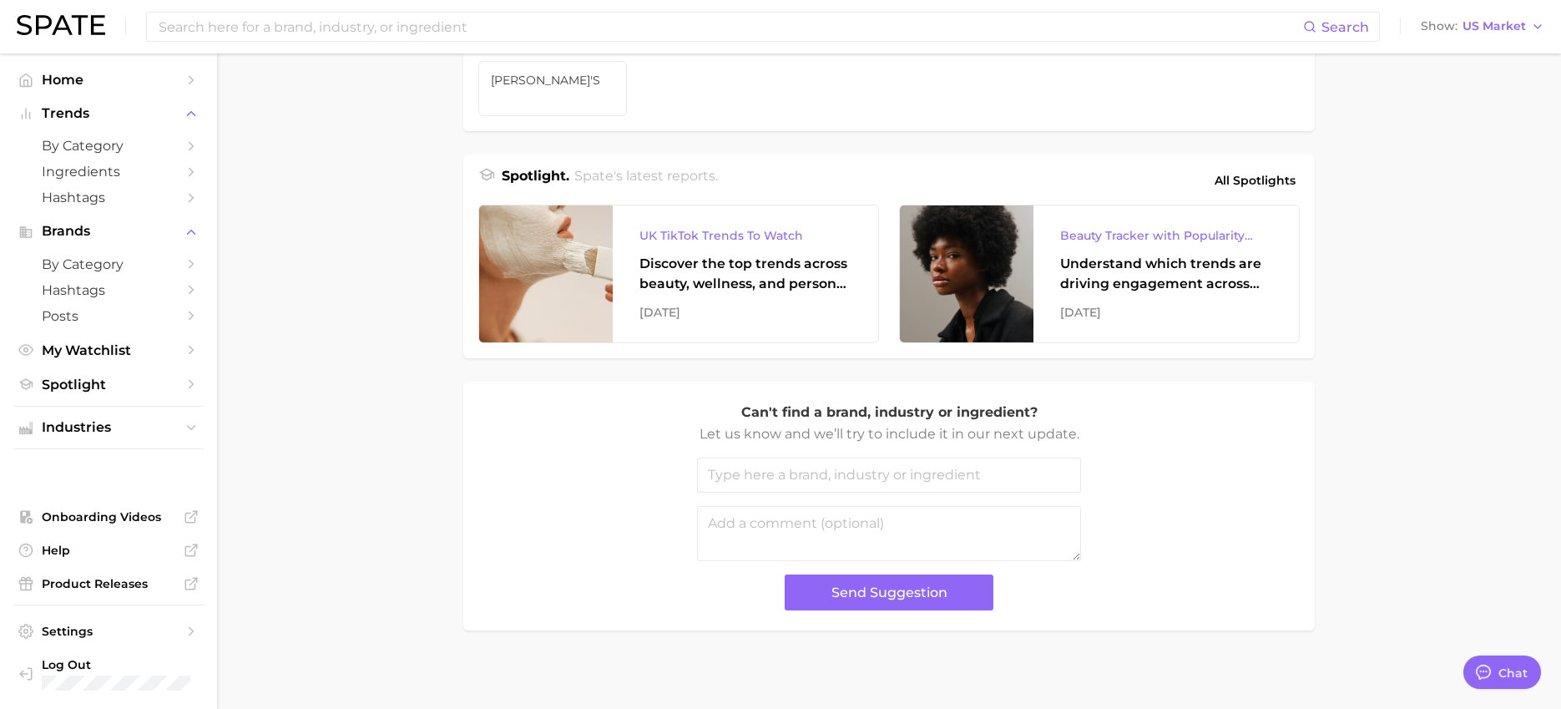
scroll to position [660, 0]
